Goal: Transaction & Acquisition: Purchase product/service

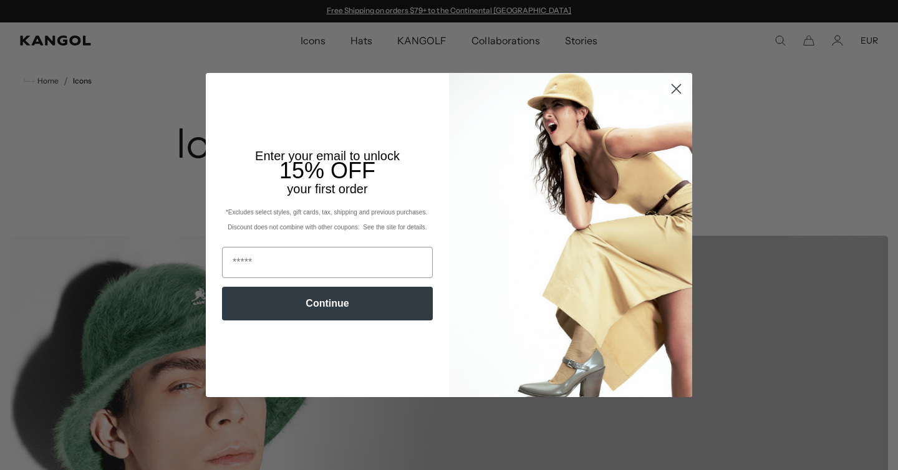
scroll to position [0, 257]
click at [669, 87] on circle "Close dialog" at bounding box center [676, 89] width 21 height 21
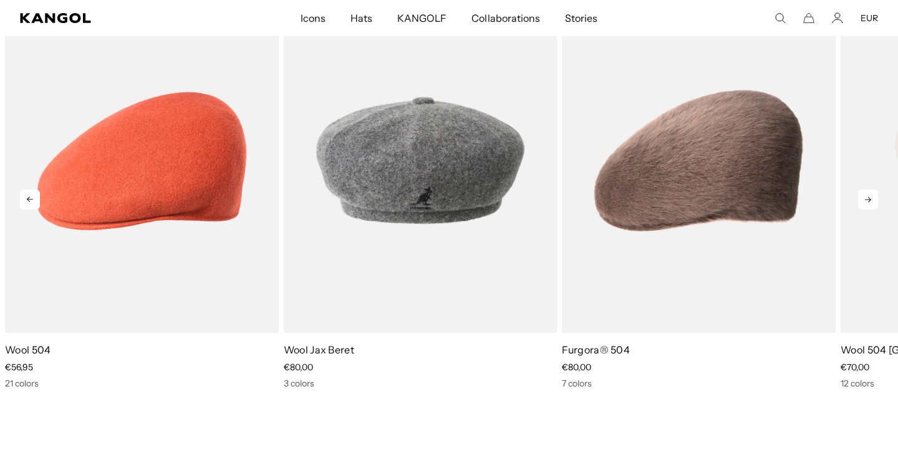
scroll to position [0, 0]
click at [868, 198] on icon at bounding box center [868, 200] width 6 height 6
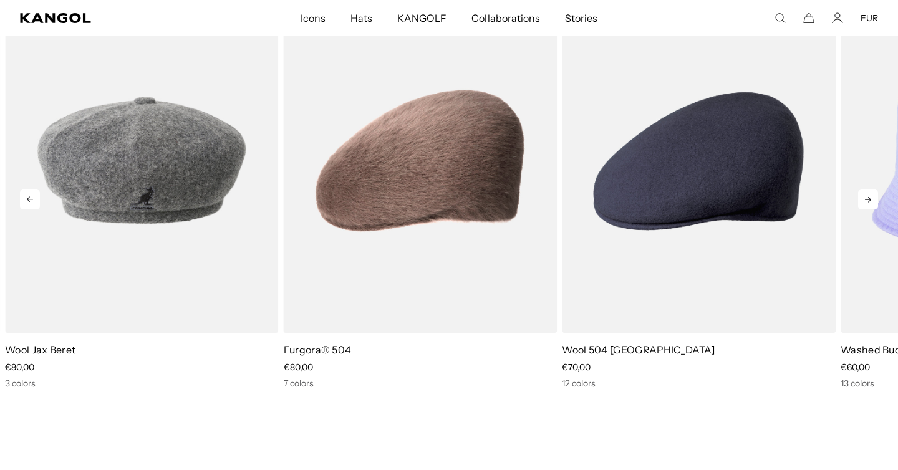
click at [868, 198] on icon at bounding box center [868, 200] width 6 height 6
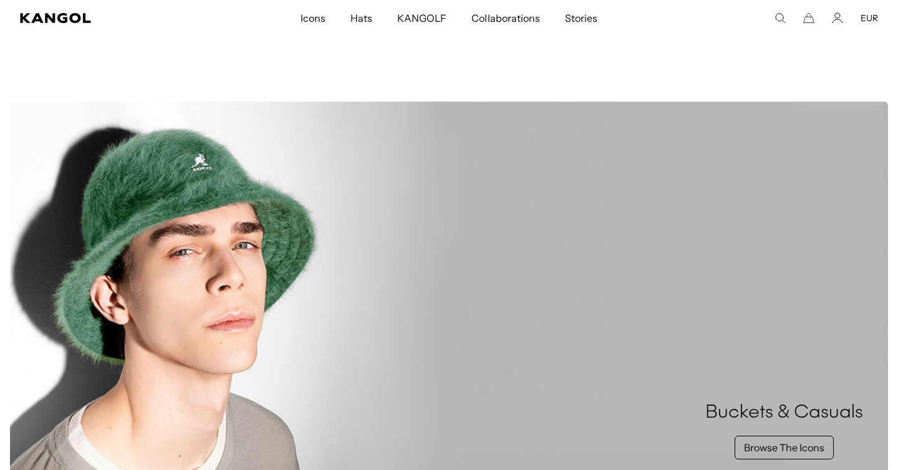
scroll to position [306, 0]
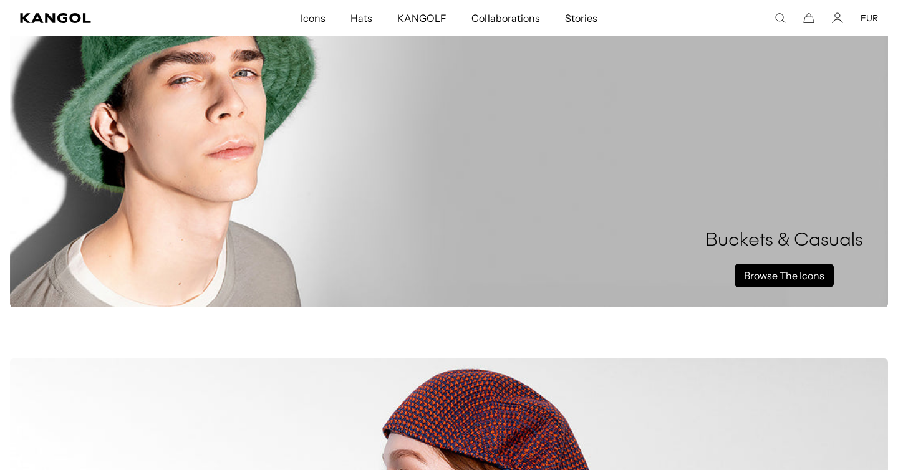
click at [744, 273] on link "Browse The Icons" at bounding box center [784, 276] width 99 height 24
